Goal: Task Accomplishment & Management: Use online tool/utility

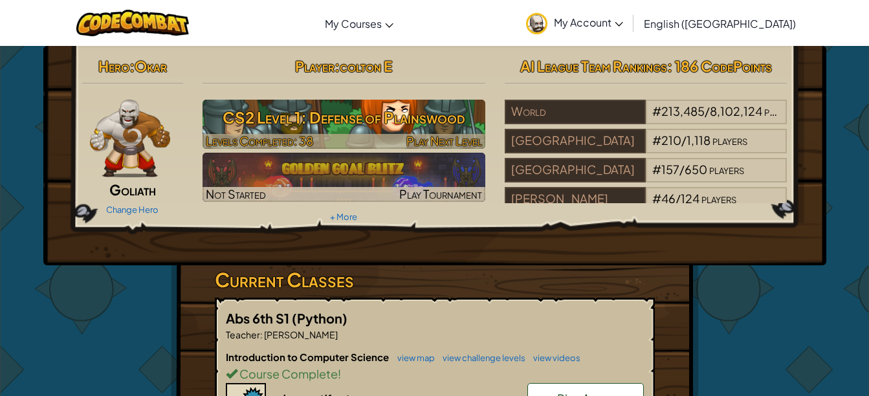
click at [403, 127] on h3 "CS2 Level 1: Defense of Plainswood" at bounding box center [344, 117] width 283 height 29
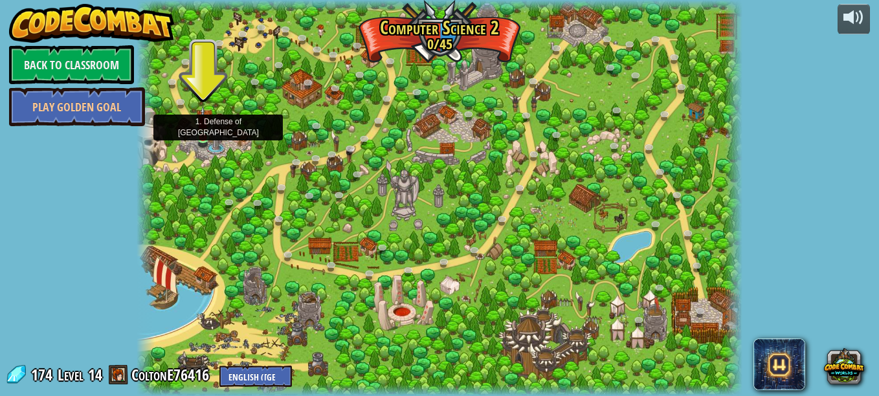
click at [199, 136] on img at bounding box center [203, 122] width 14 height 32
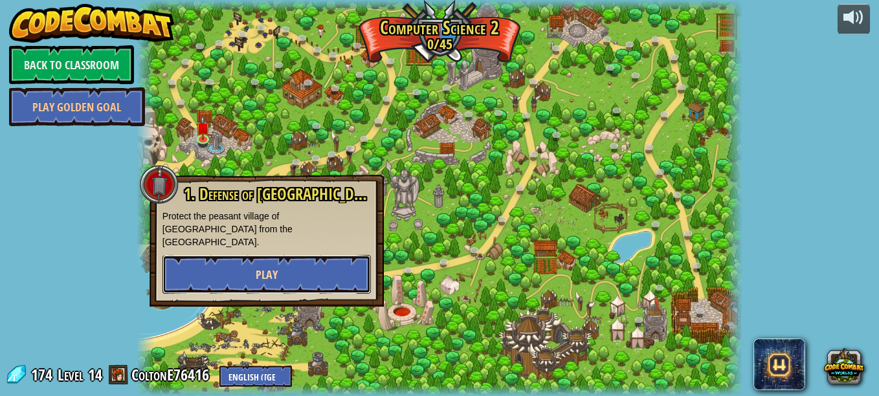
click at [236, 255] on button "Play" at bounding box center [266, 274] width 208 height 39
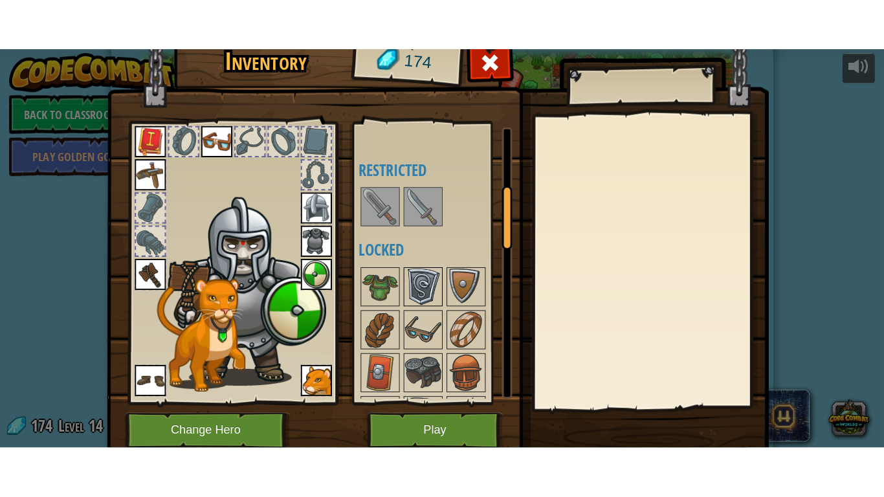
scroll to position [249, 0]
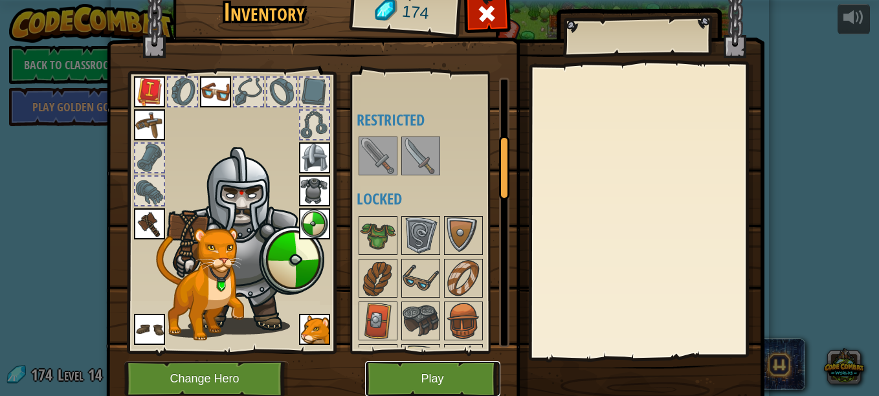
click at [424, 382] on button "Play" at bounding box center [432, 379] width 135 height 36
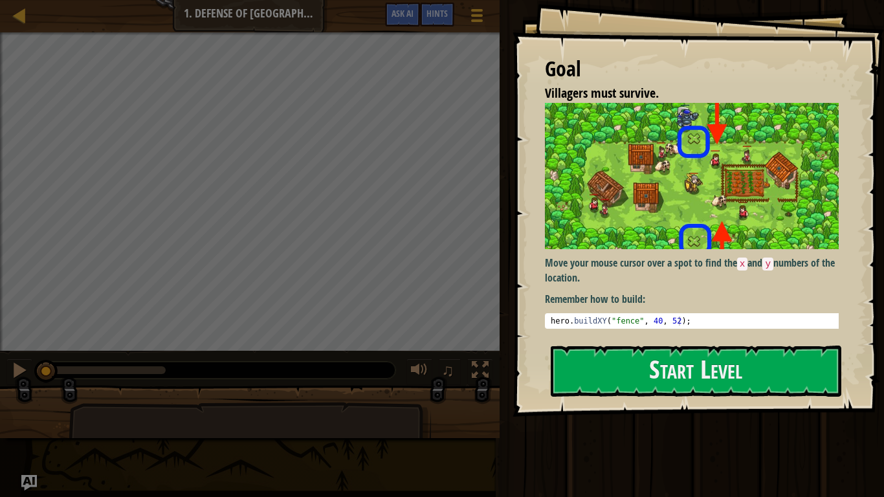
click at [616, 249] on div "Move your mouse cursor over a spot to find the x and y numbers of the location.…" at bounding box center [697, 216] width 304 height 226
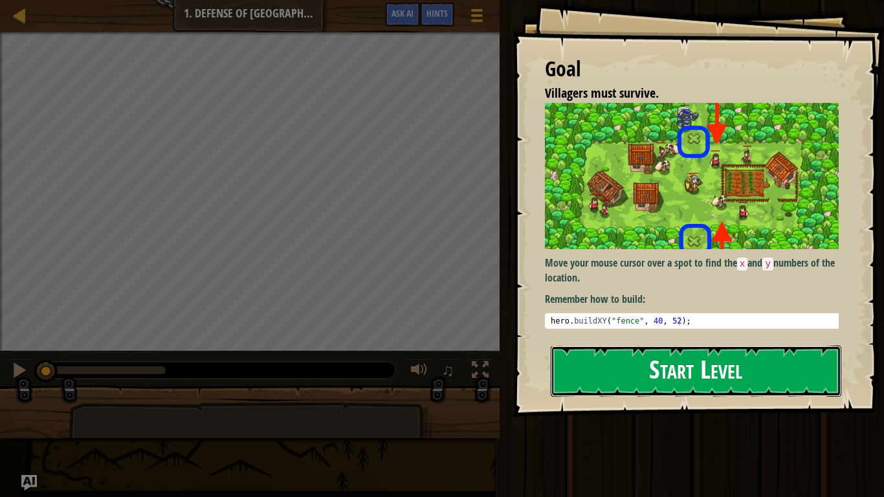
click at [651, 365] on button "Start Level" at bounding box center [696, 371] width 291 height 51
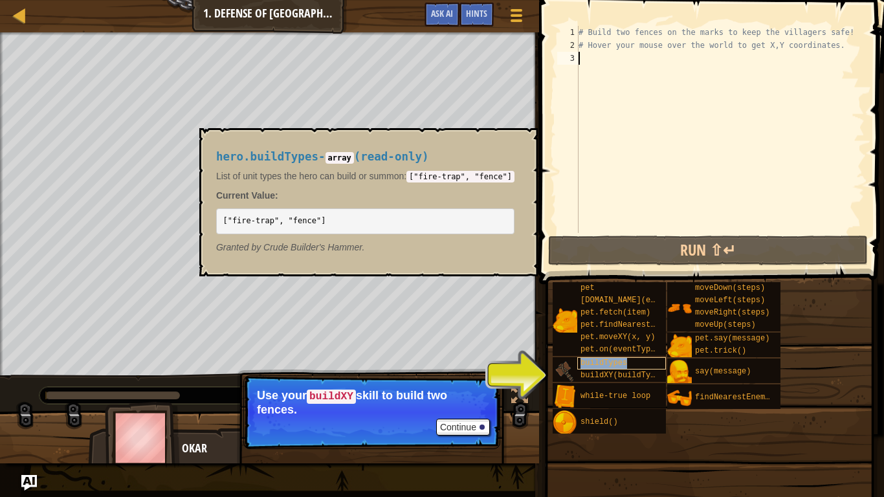
click at [632, 366] on div "buildTypes" at bounding box center [621, 363] width 89 height 12
click at [624, 376] on span "buildXY(buildType, x, y)" at bounding box center [637, 375] width 112 height 9
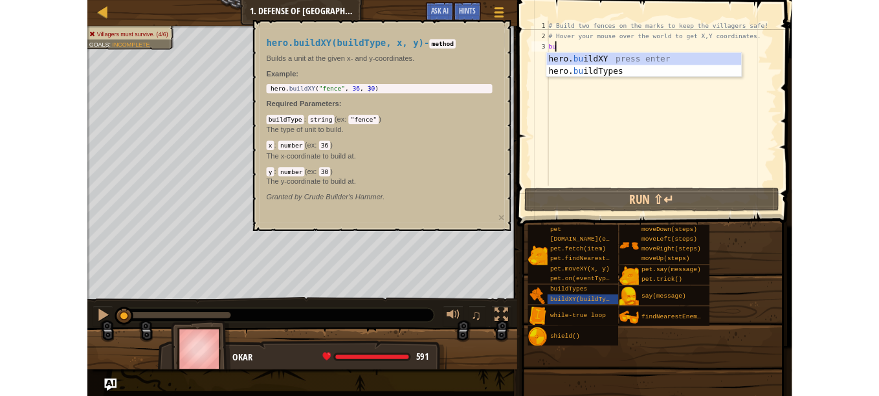
scroll to position [6, 0]
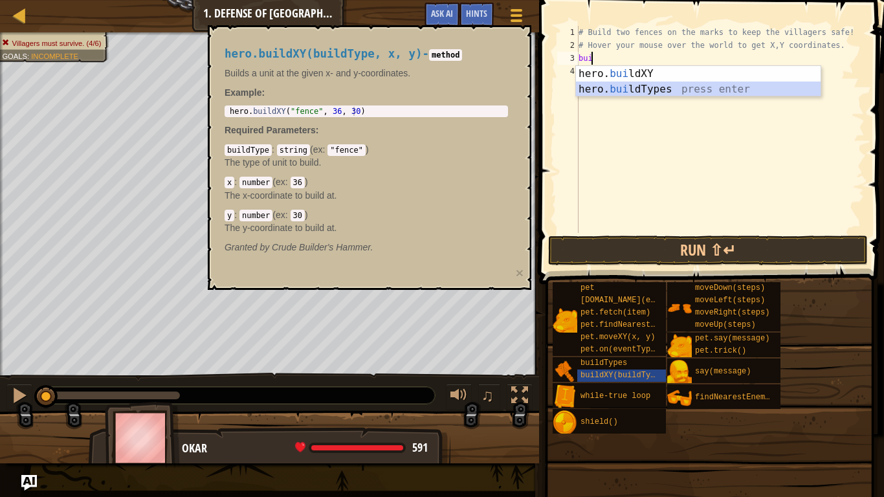
click at [610, 93] on div "hero. [PERSON_NAME] ldXY press enter hero. [PERSON_NAME] ldTypes press enter" at bounding box center [698, 97] width 245 height 62
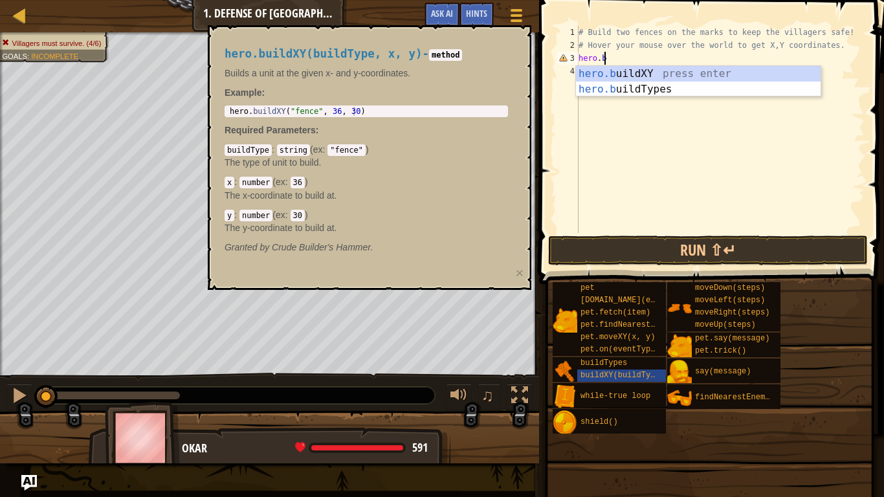
type textarea "h"
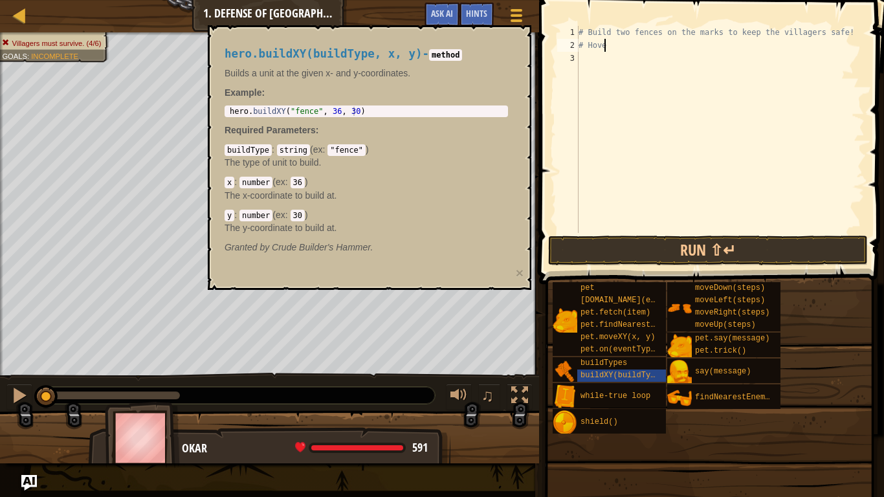
type textarea "#"
